Goal: Task Accomplishment & Management: Use online tool/utility

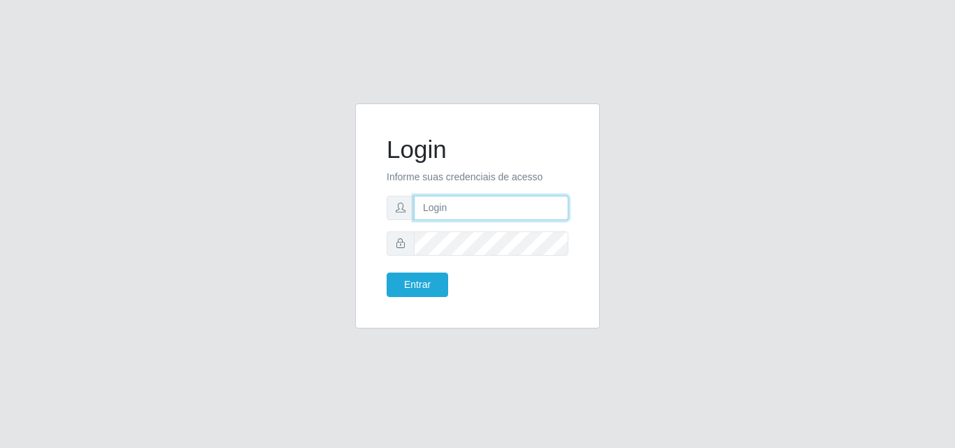
click at [490, 208] on input "text" at bounding box center [491, 208] width 155 height 24
type input "[EMAIL_ADDRESS][DOMAIN_NAME]"
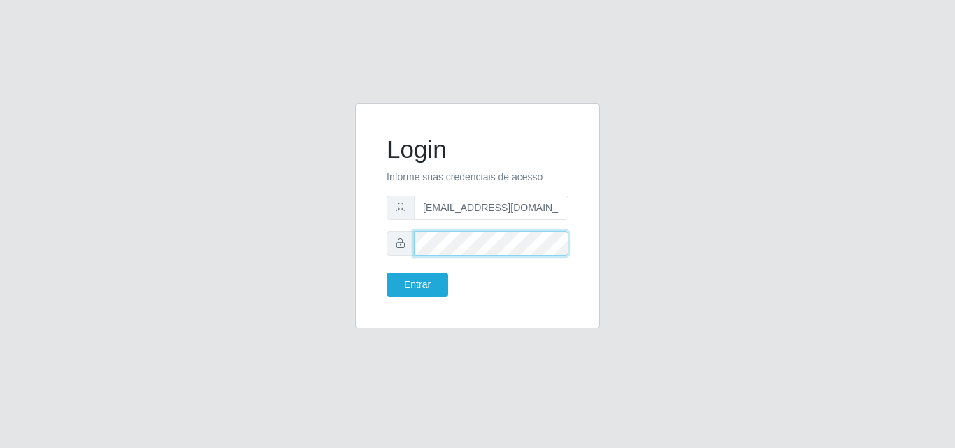
click at [387, 273] on button "Entrar" at bounding box center [418, 285] width 62 height 24
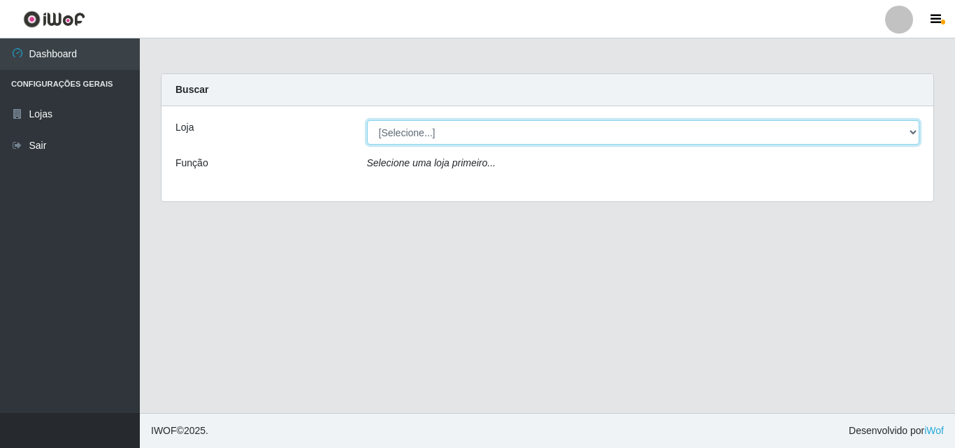
click at [528, 134] on select "[Selecione...] Corte Fácil - Unidade Emaús" at bounding box center [643, 132] width 553 height 24
select select "201"
click at [367, 120] on select "[Selecione...] Corte Fácil - Unidade Emaús" at bounding box center [643, 132] width 553 height 24
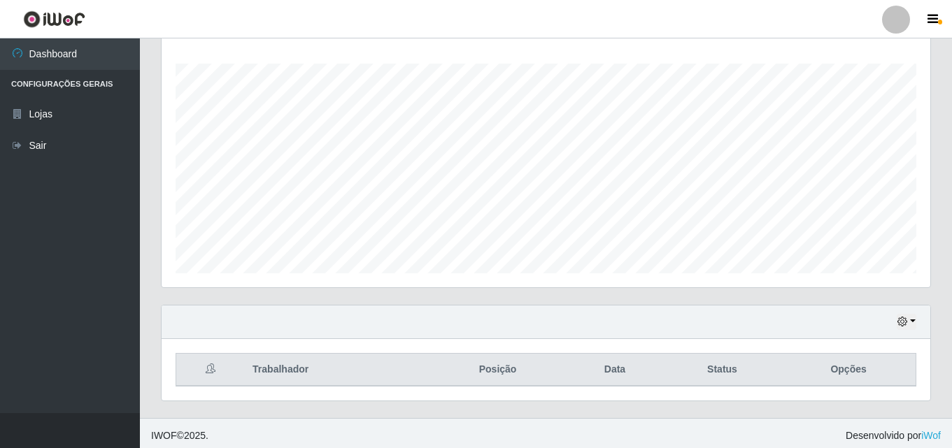
scroll to position [231, 0]
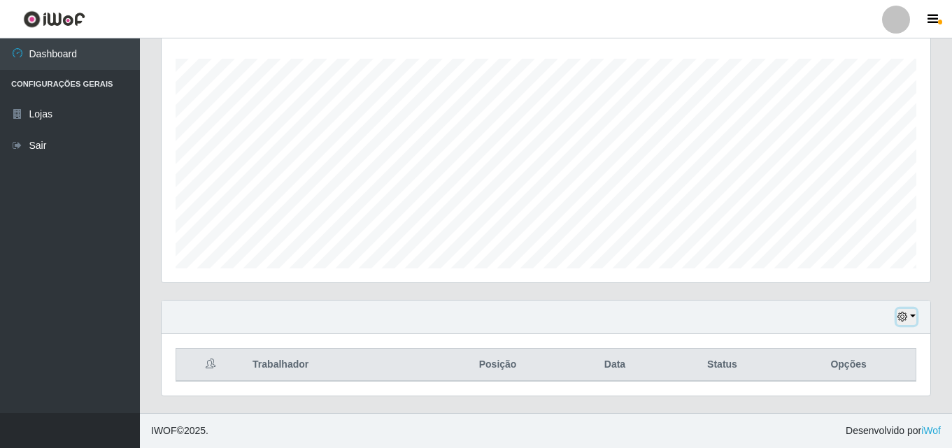
click at [912, 317] on button "button" at bounding box center [906, 317] width 20 height 16
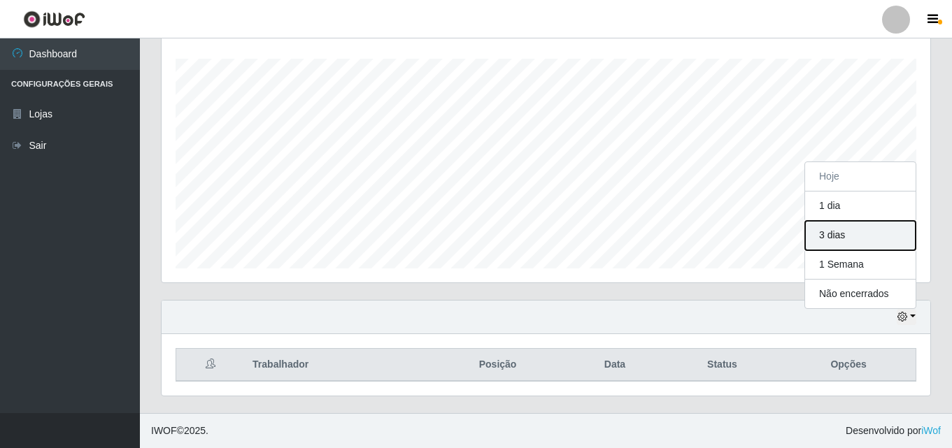
click at [859, 237] on button "3 dias" at bounding box center [860, 235] width 110 height 29
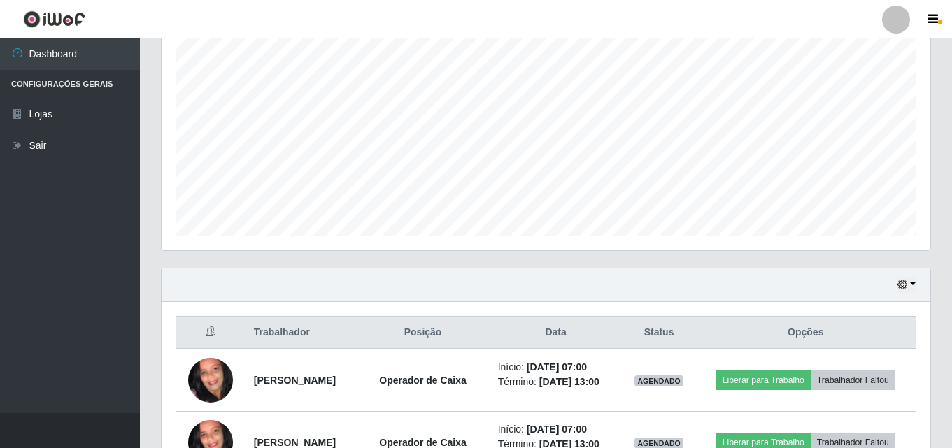
scroll to position [418, 0]
